Goal: Information Seeking & Learning: Learn about a topic

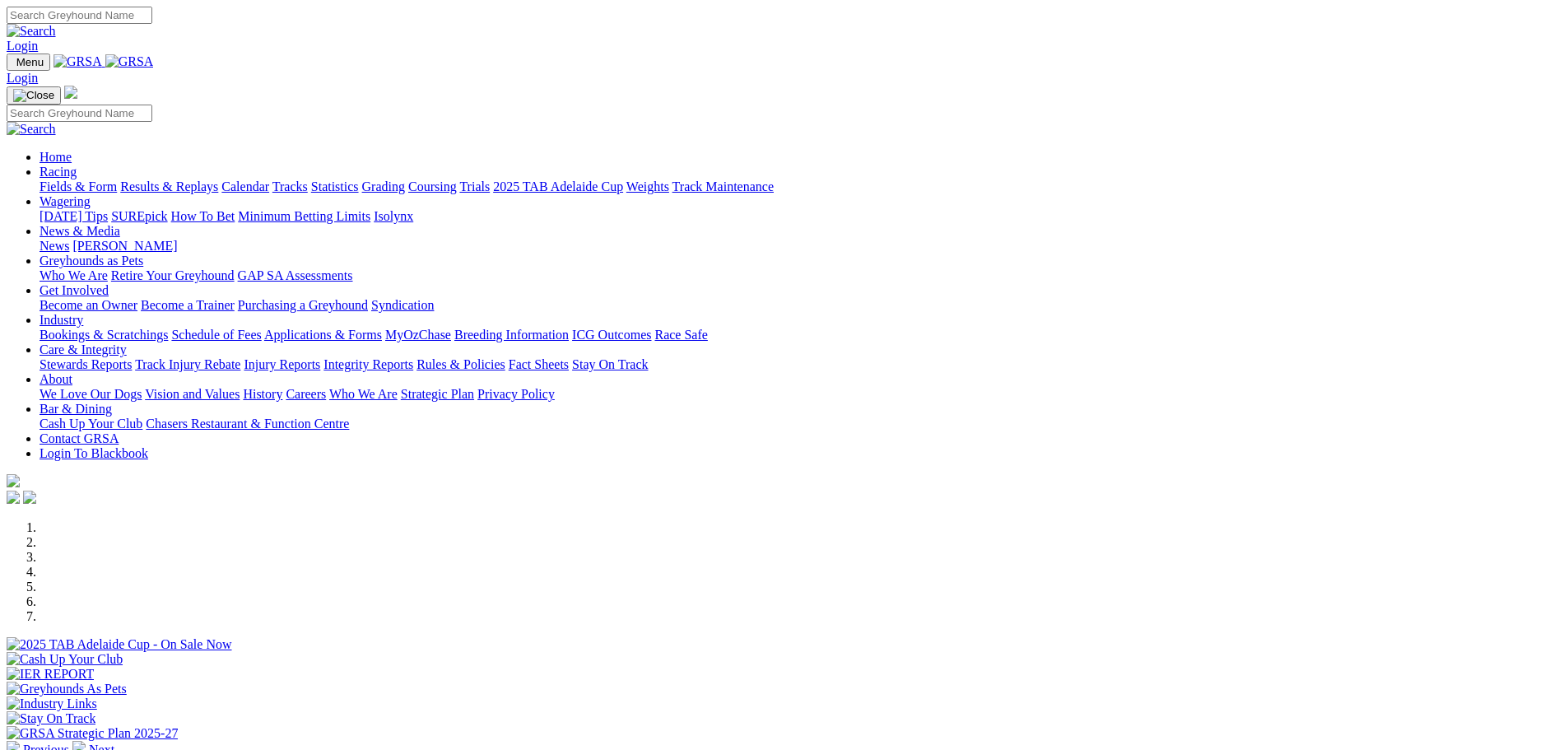
click at [77, 165] on link "Racing" at bounding box center [58, 171] width 37 height 14
click at [117, 179] on link "Fields & Form" at bounding box center [78, 186] width 77 height 14
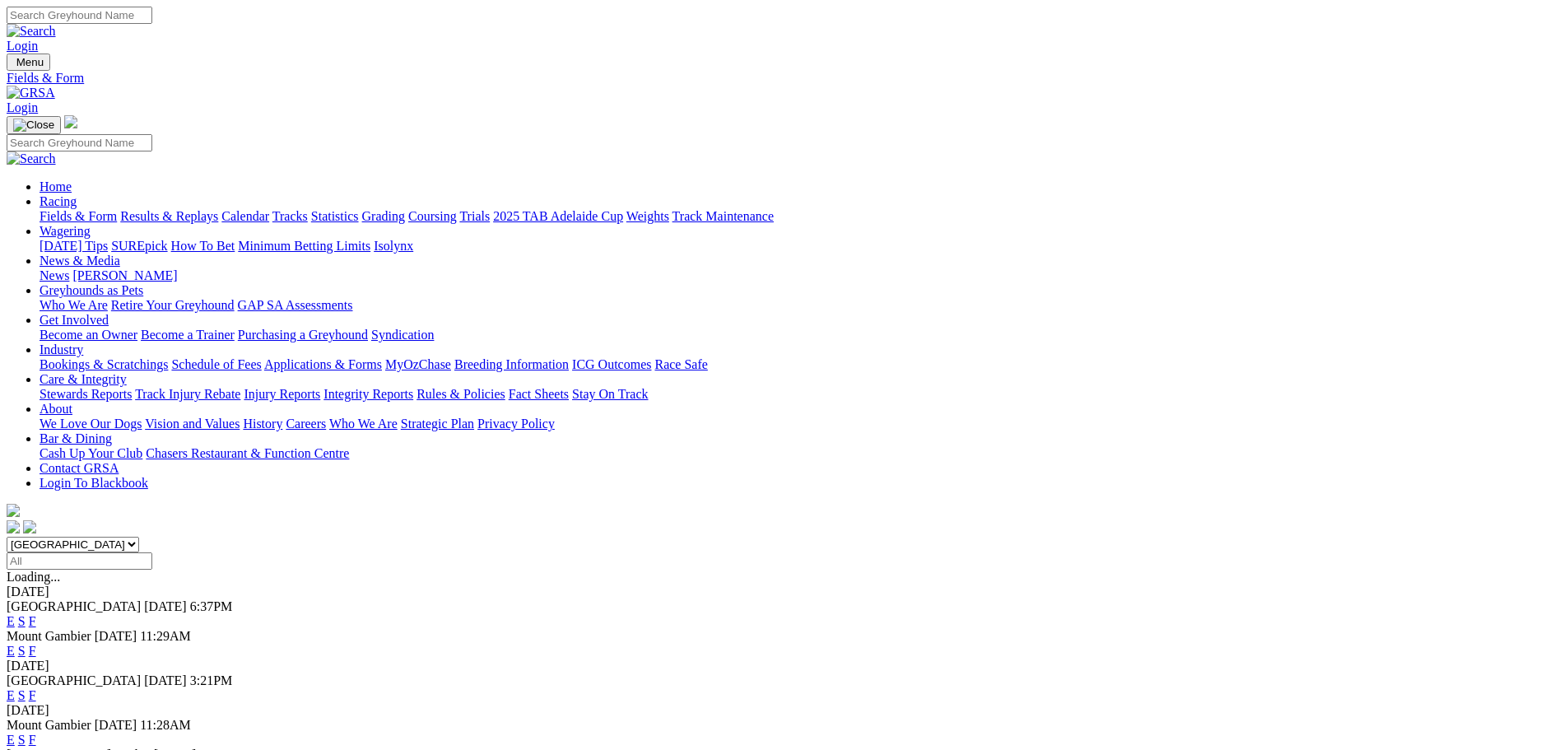
click at [36, 614] on link "F" at bounding box center [33, 621] width 8 height 14
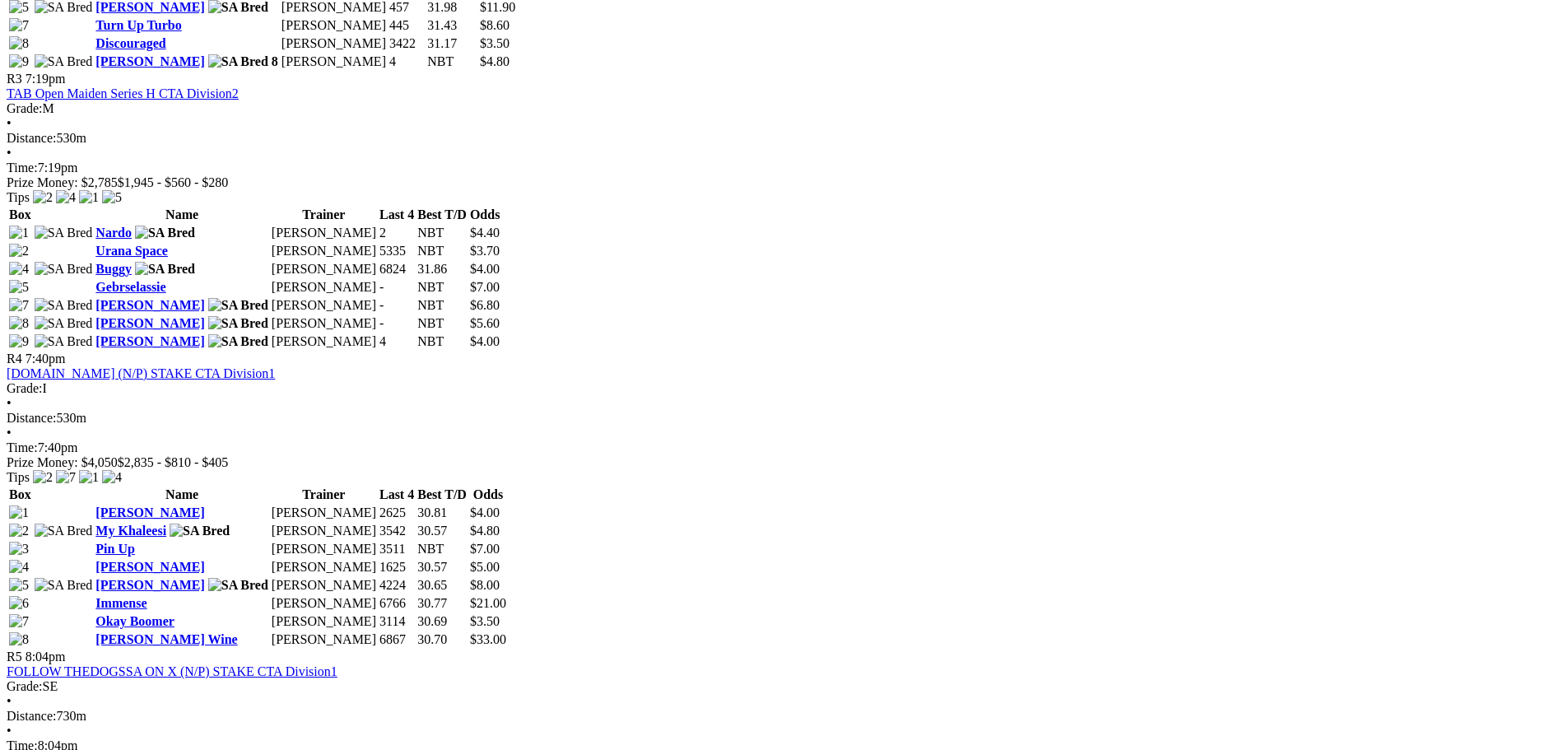
scroll to position [1398, 0]
